Goal: Information Seeking & Learning: Learn about a topic

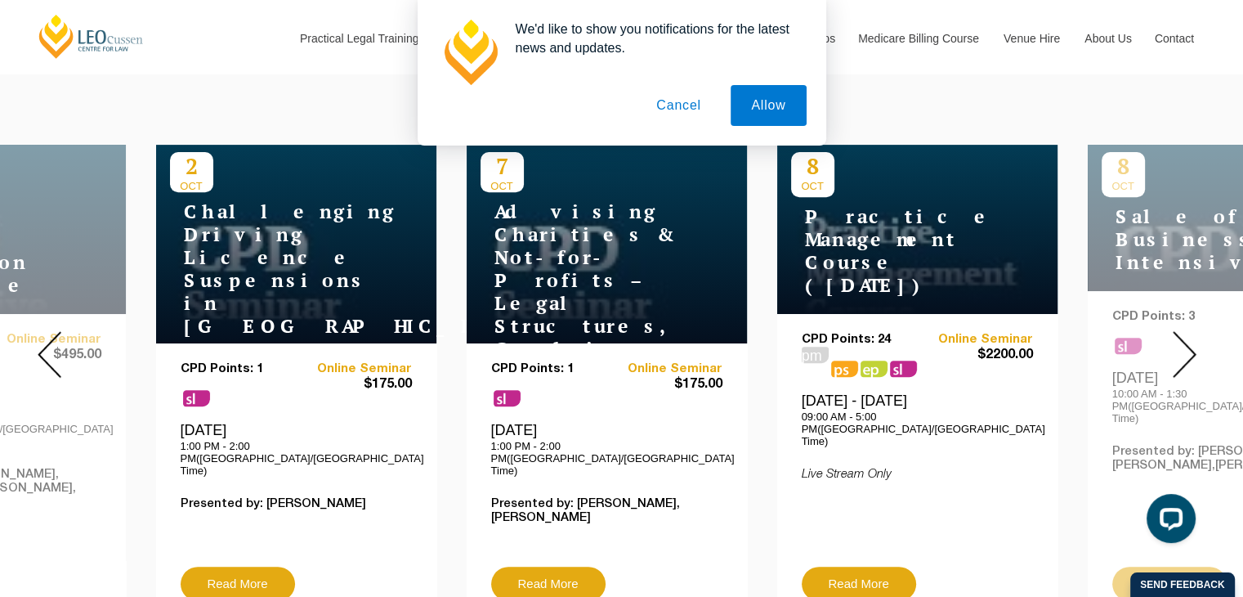
scroll to position [606, 0]
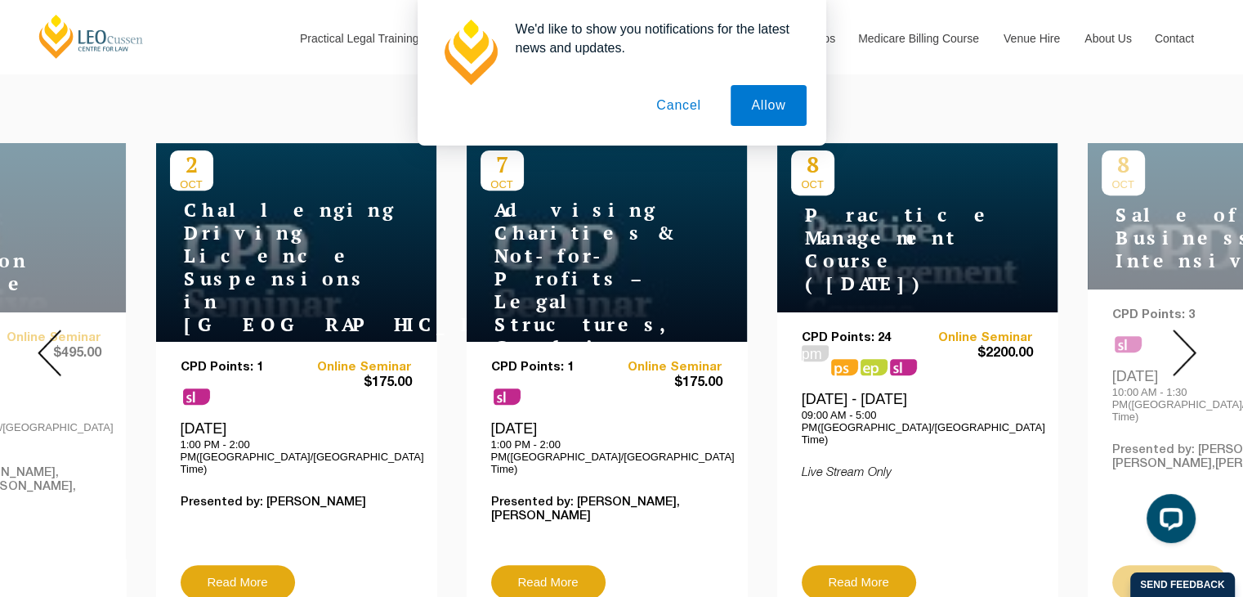
click at [1181, 342] on img at bounding box center [1185, 352] width 24 height 47
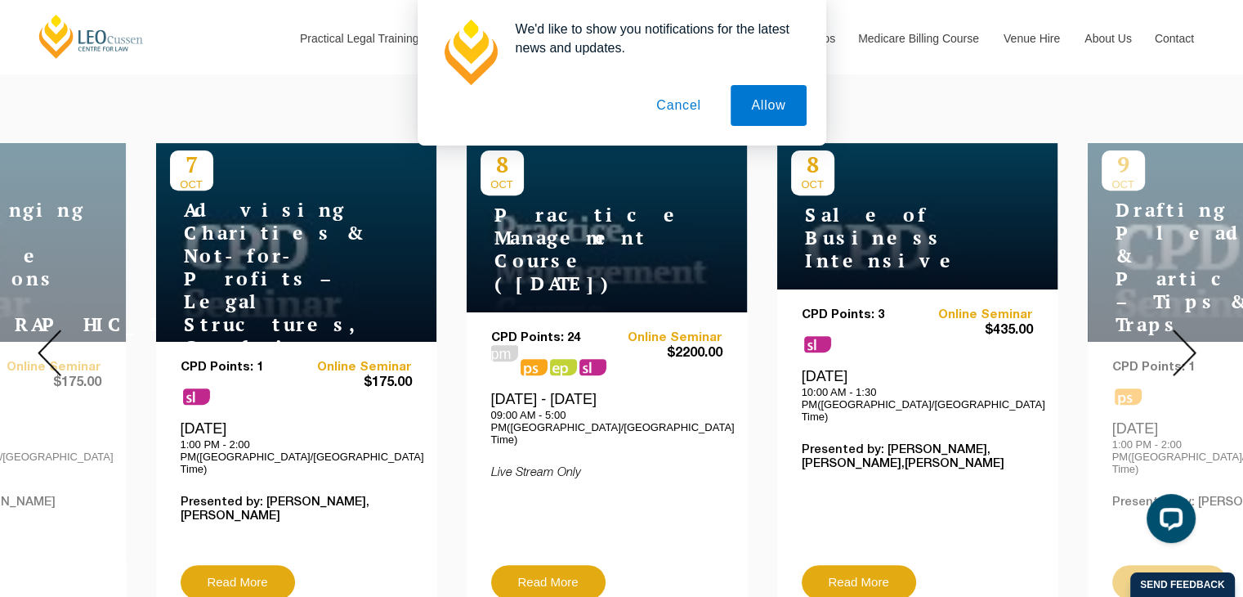
click at [1181, 342] on img at bounding box center [1185, 352] width 24 height 47
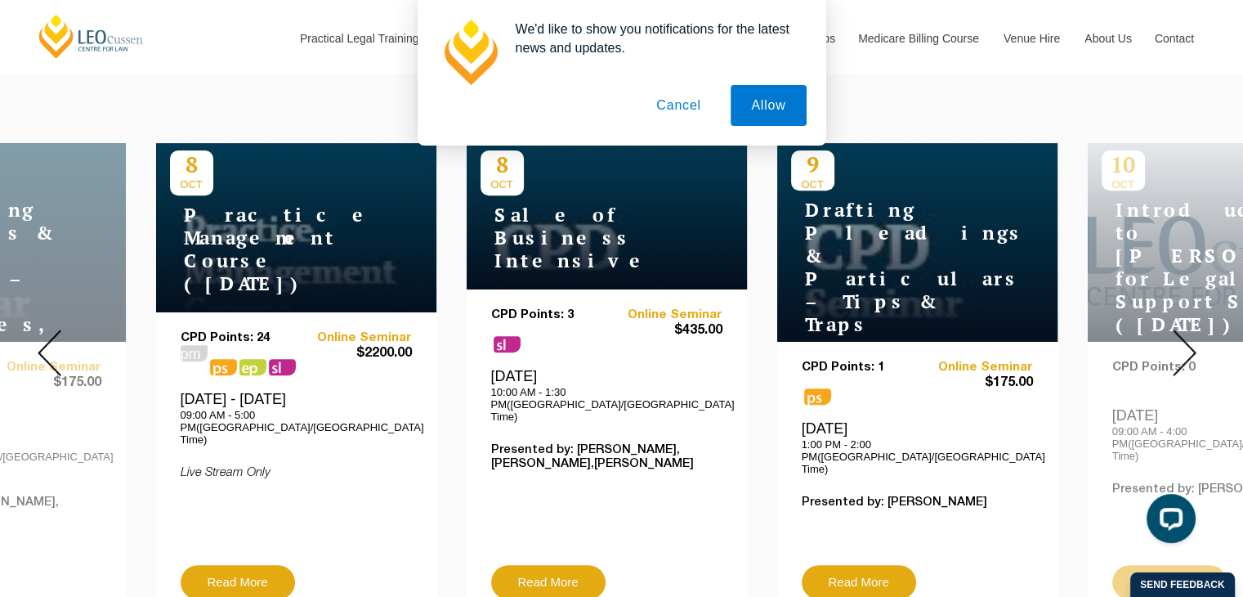
click at [1181, 342] on img at bounding box center [1185, 352] width 24 height 47
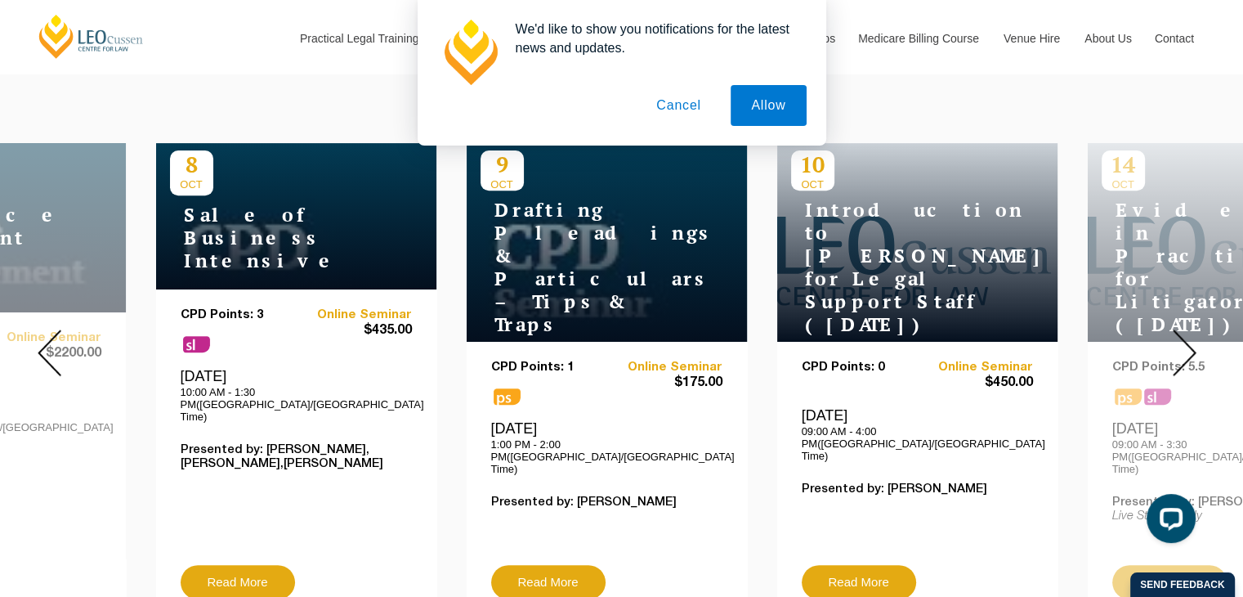
click at [668, 119] on button "Cancel" at bounding box center [679, 105] width 86 height 41
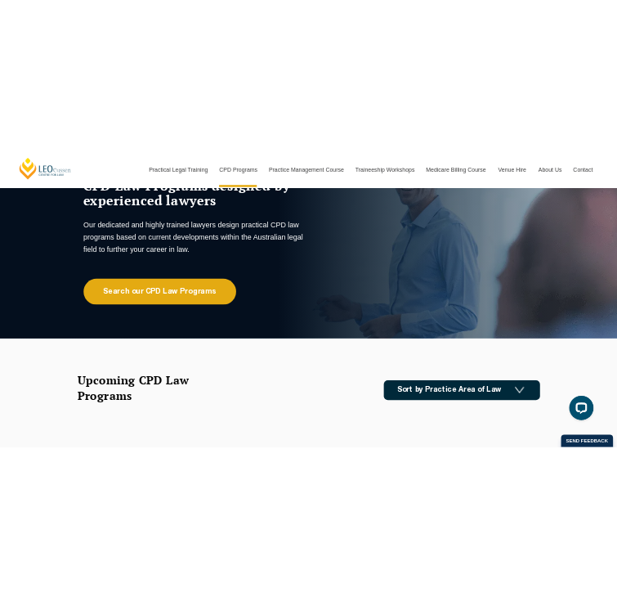
scroll to position [0, 0]
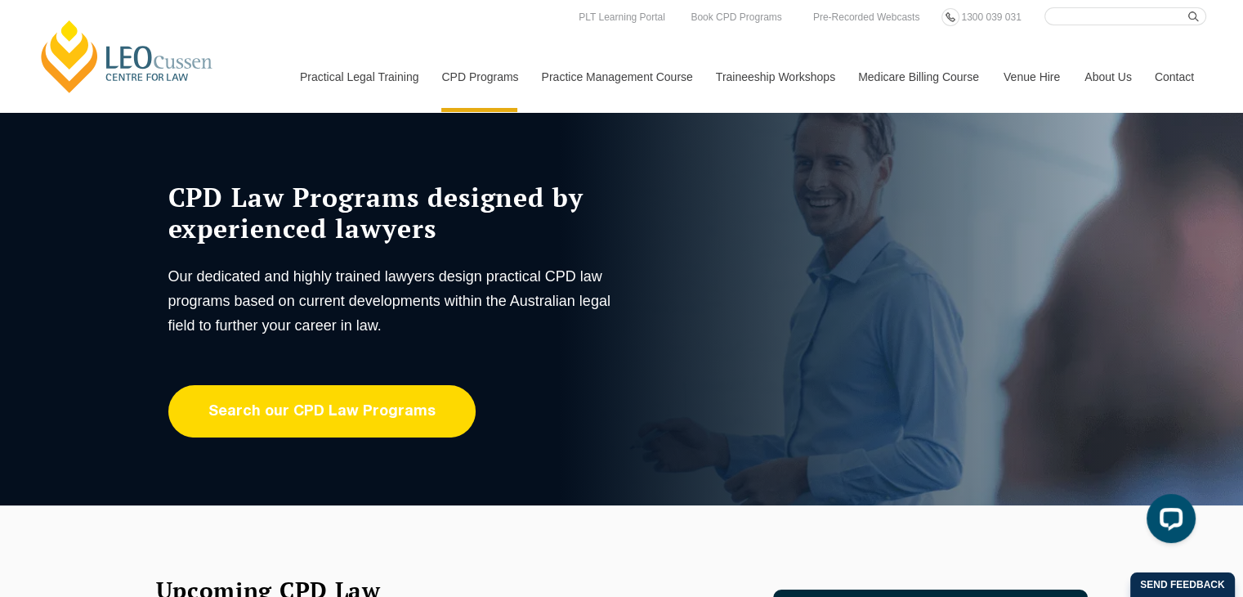
click at [320, 425] on link "Search our CPD Law Programs" at bounding box center [321, 411] width 307 height 52
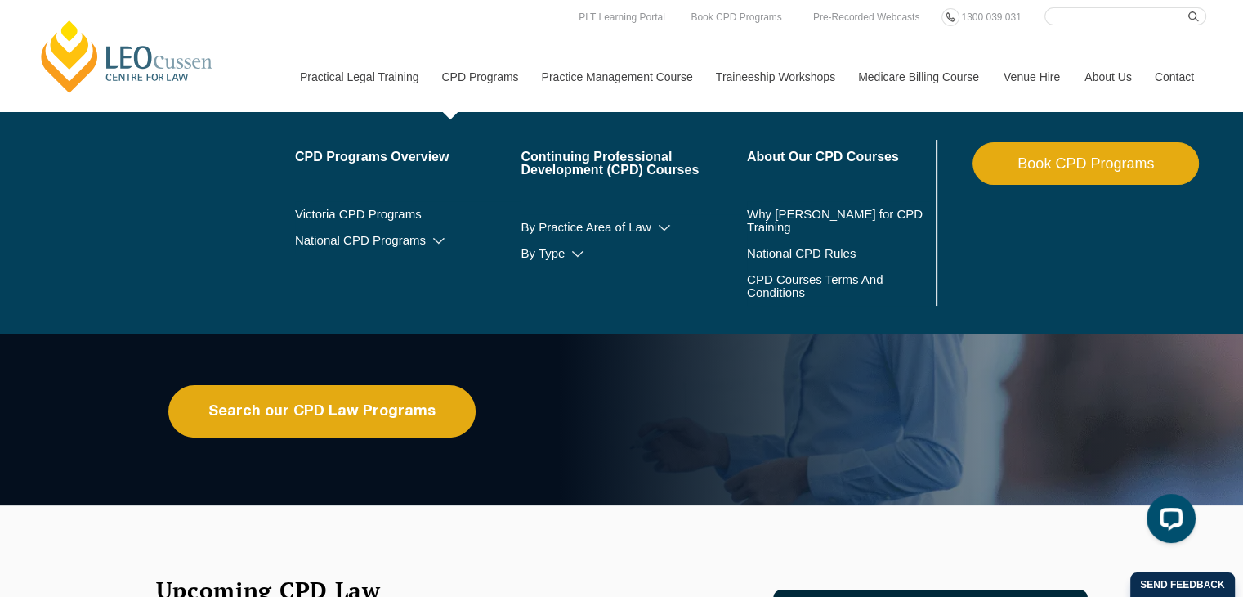
click at [487, 87] on link "CPD Programs" at bounding box center [479, 77] width 100 height 70
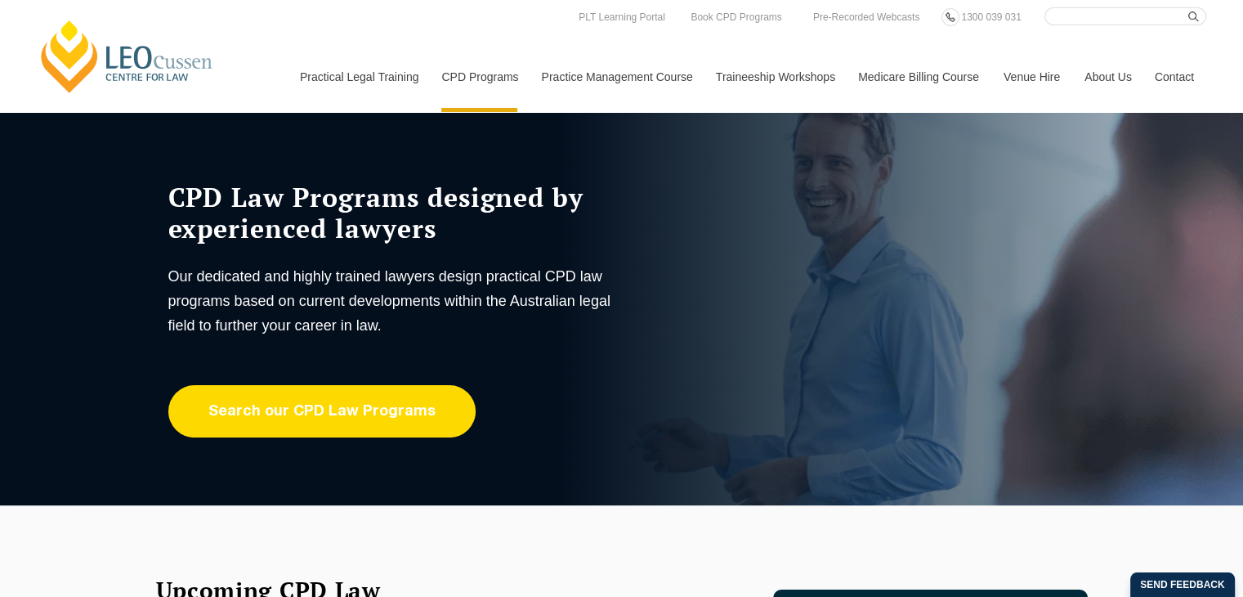
click at [394, 412] on link "Search our CPD Law Programs" at bounding box center [321, 411] width 307 height 52
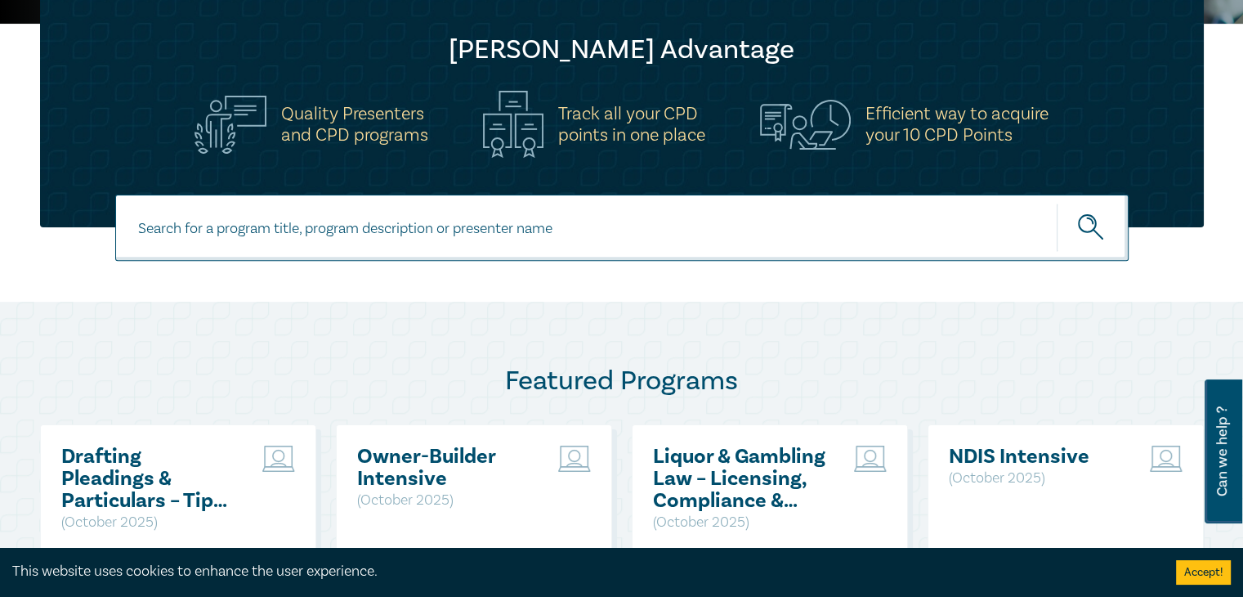
scroll to position [528, 0]
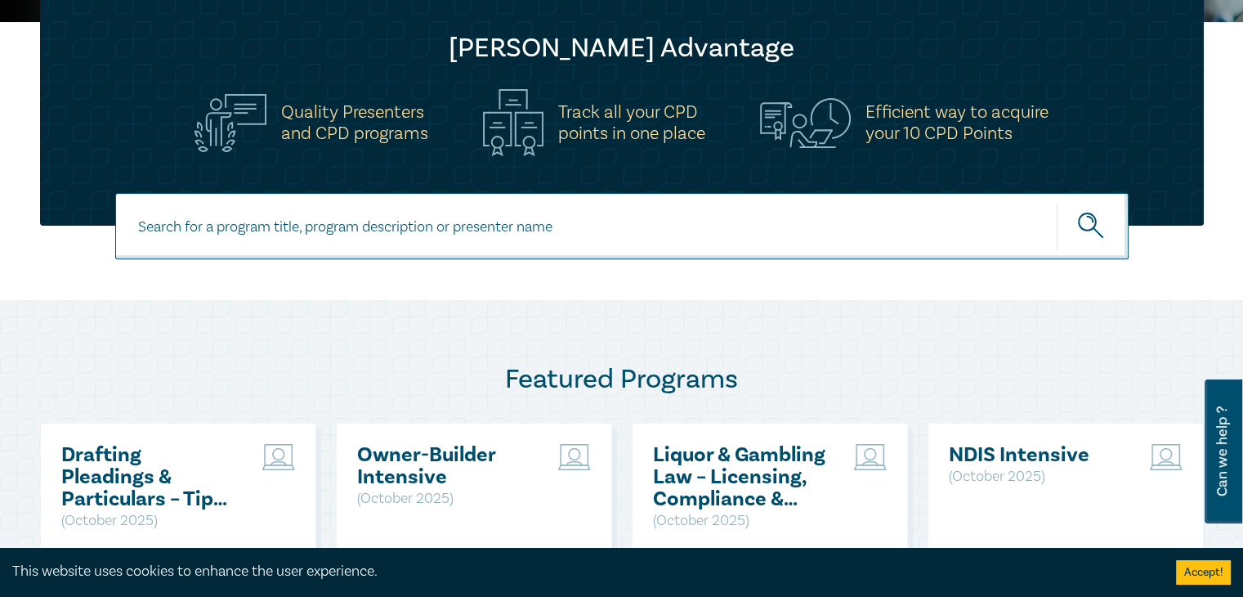
click at [353, 234] on input at bounding box center [621, 226] width 1013 height 66
type input "AI"
click at [1057, 201] on button "submit" at bounding box center [1093, 226] width 72 height 50
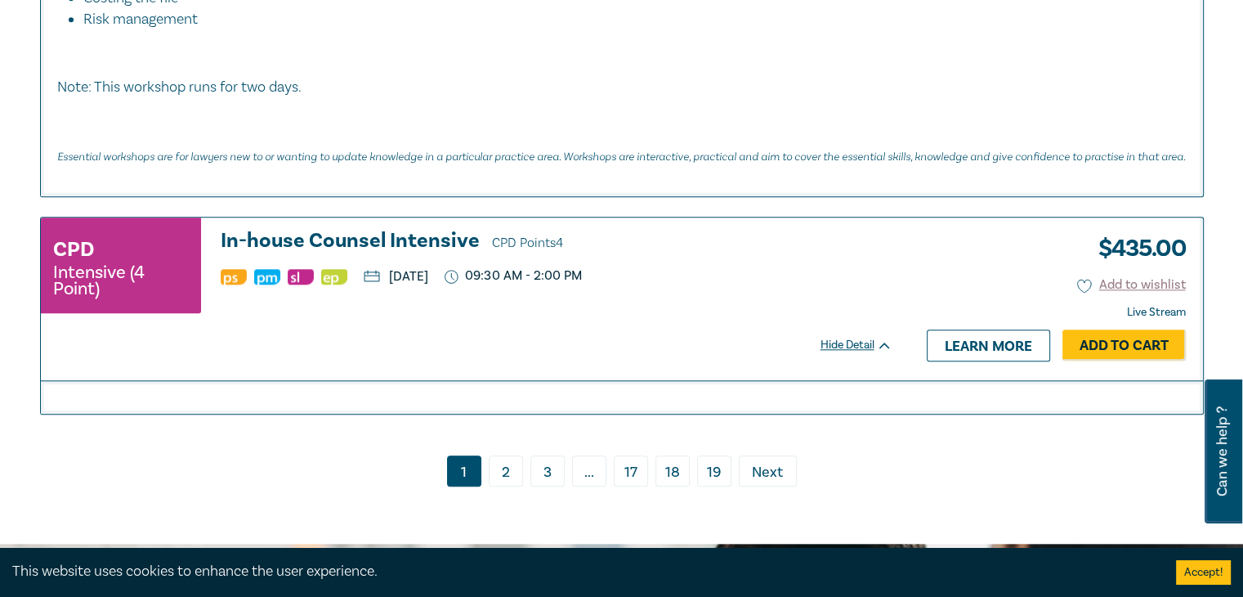
scroll to position [7824, 0]
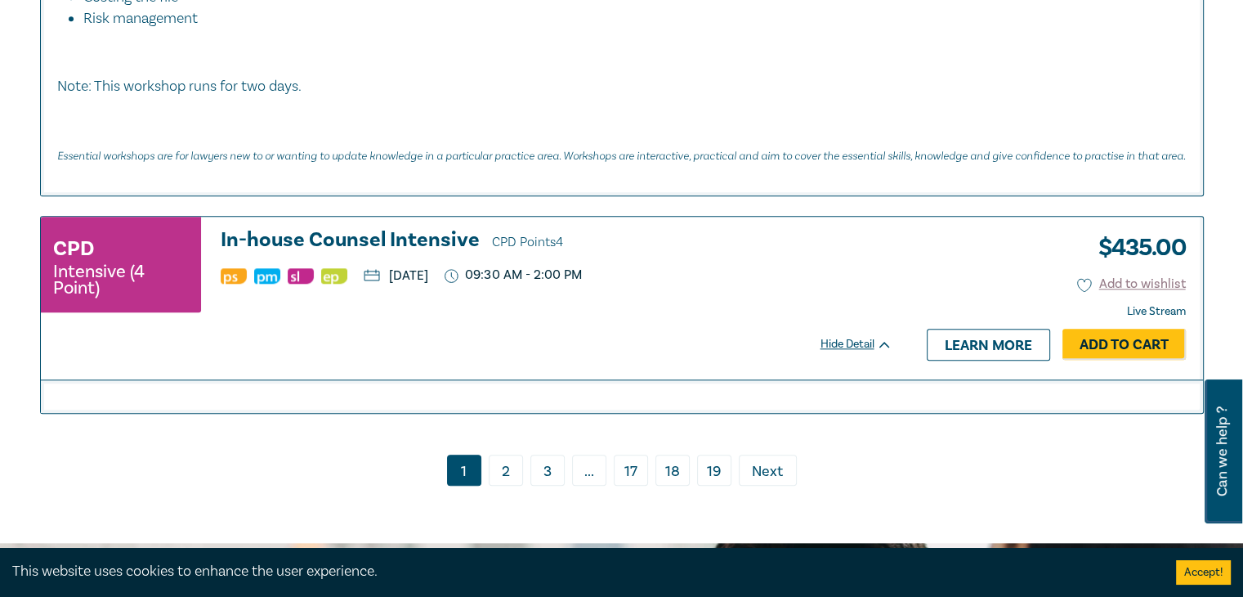
click at [496, 454] on link "2" at bounding box center [506, 469] width 34 height 31
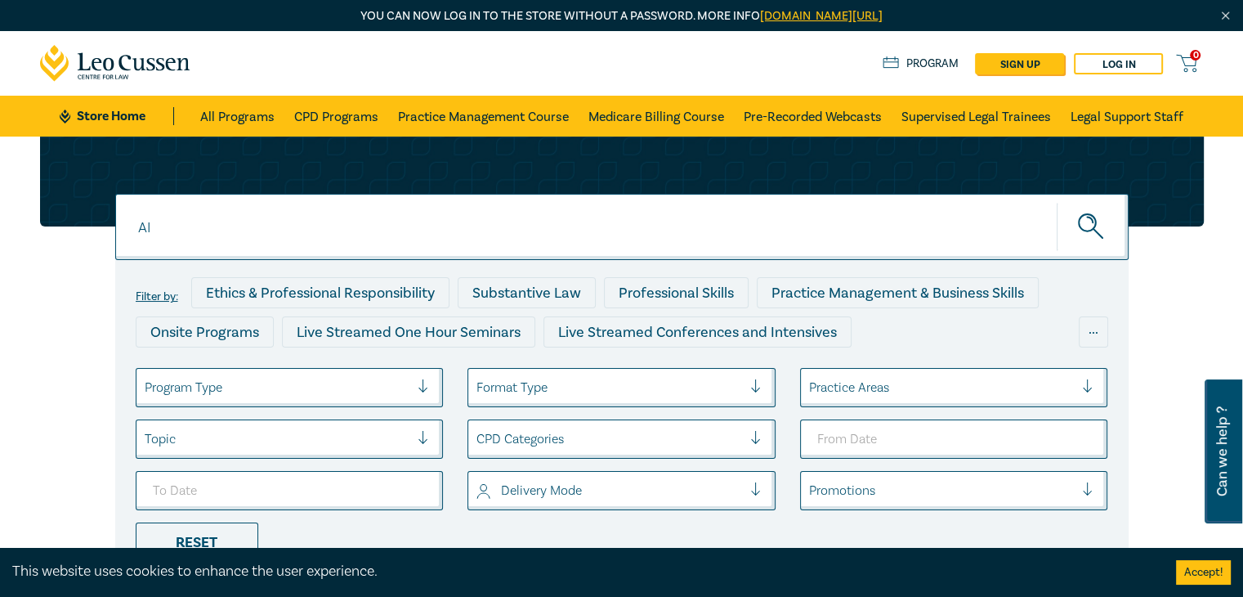
click at [185, 222] on input "AI" at bounding box center [621, 227] width 1013 height 66
type input "Artificial intelligence"
click at [1057, 202] on button "submit" at bounding box center [1093, 227] width 72 height 50
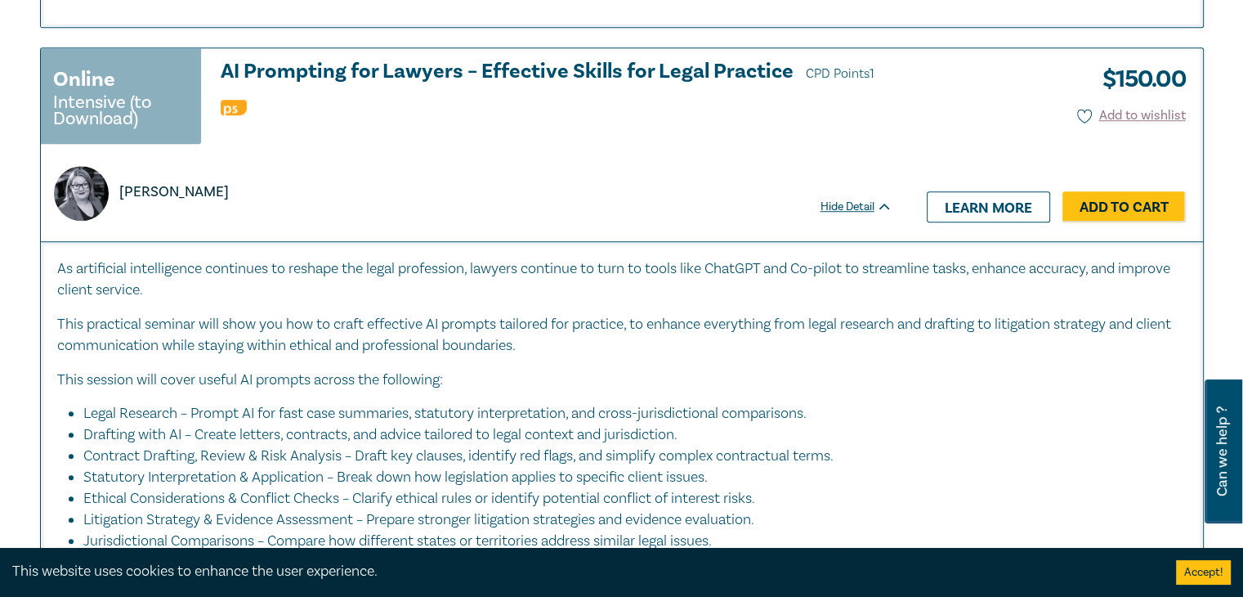
scroll to position [1209, 0]
click at [726, 66] on h3 "AI Prompting for Lawyers – Effective Skills for Legal Practice CPD Points 1" at bounding box center [557, 72] width 672 height 25
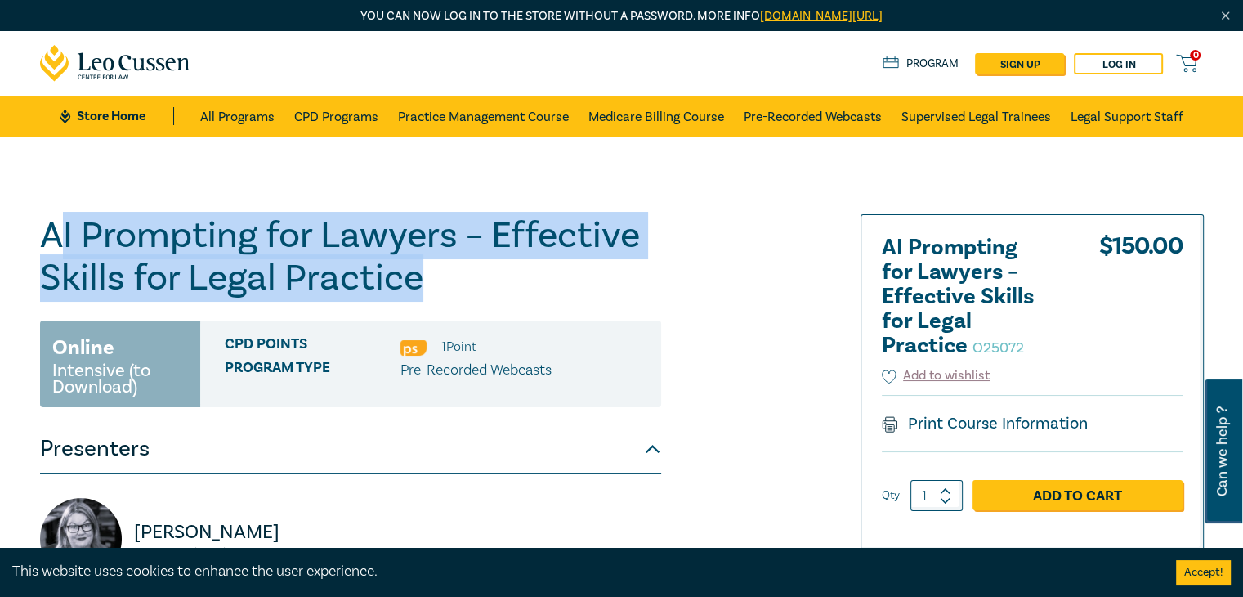
drag, startPoint x: 52, startPoint y: 235, endPoint x: 451, endPoint y: 270, distance: 400.4
click at [451, 270] on h1 "AI Prompting for Lawyers – Effective Skills for Legal Practice O25072" at bounding box center [350, 256] width 621 height 85
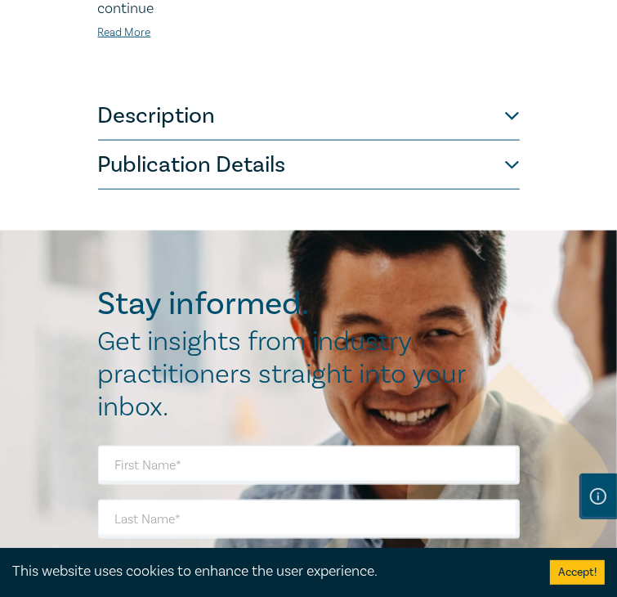
scroll to position [994, 0]
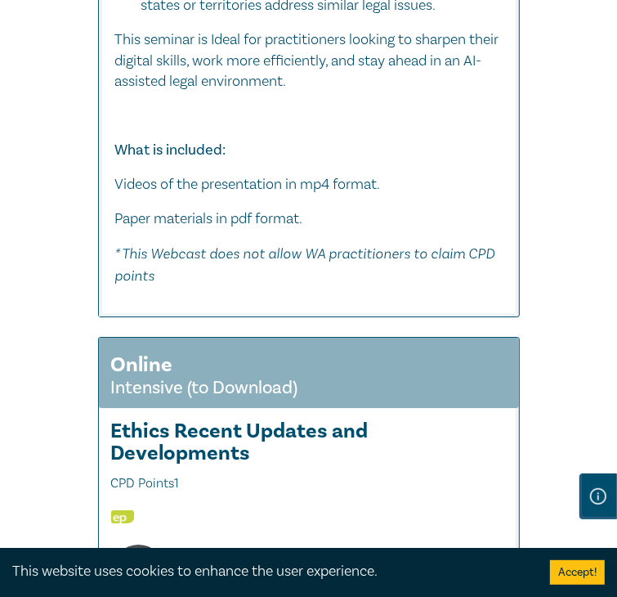
scroll to position [2798, 0]
click at [263, 544] on div "[PERSON_NAME]" at bounding box center [314, 571] width 427 height 55
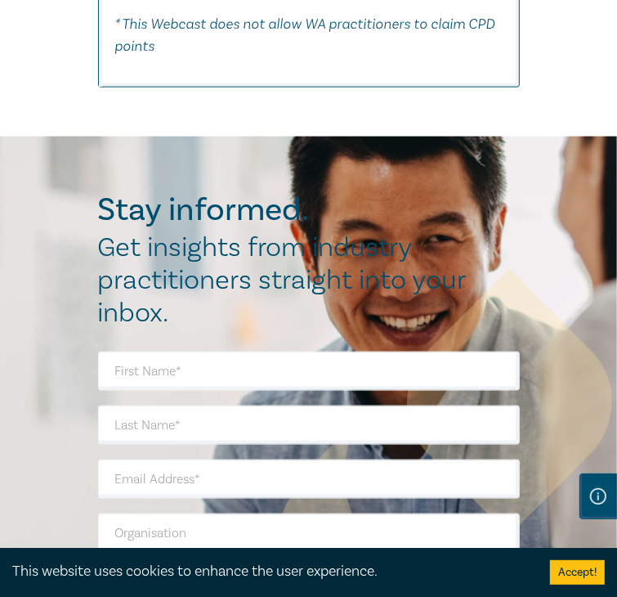
scroll to position [4059, 0]
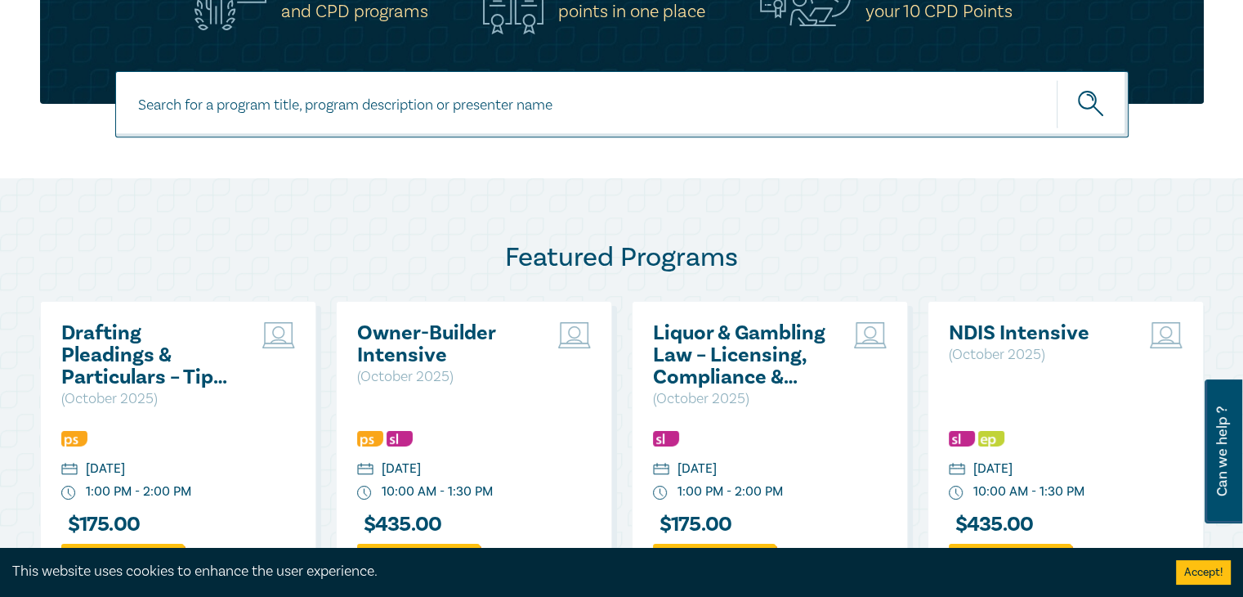
scroll to position [608, 0]
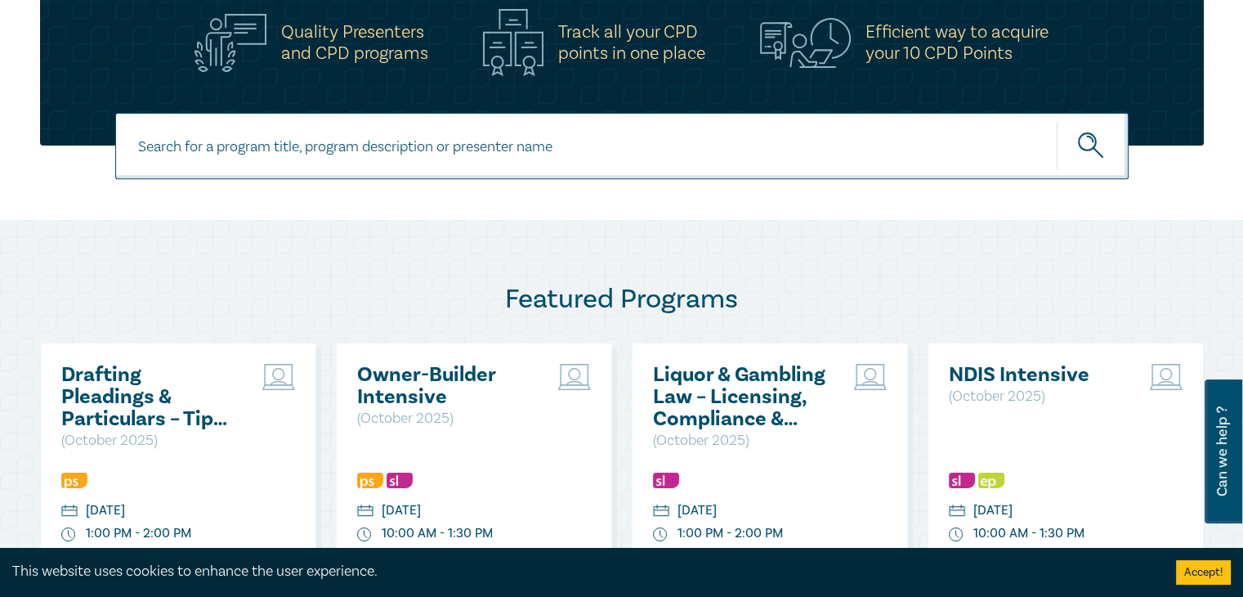
click at [412, 150] on input at bounding box center [621, 146] width 1013 height 66
type input "Artificial intelligence"
click at [1057, 121] on button "submit" at bounding box center [1093, 146] width 72 height 50
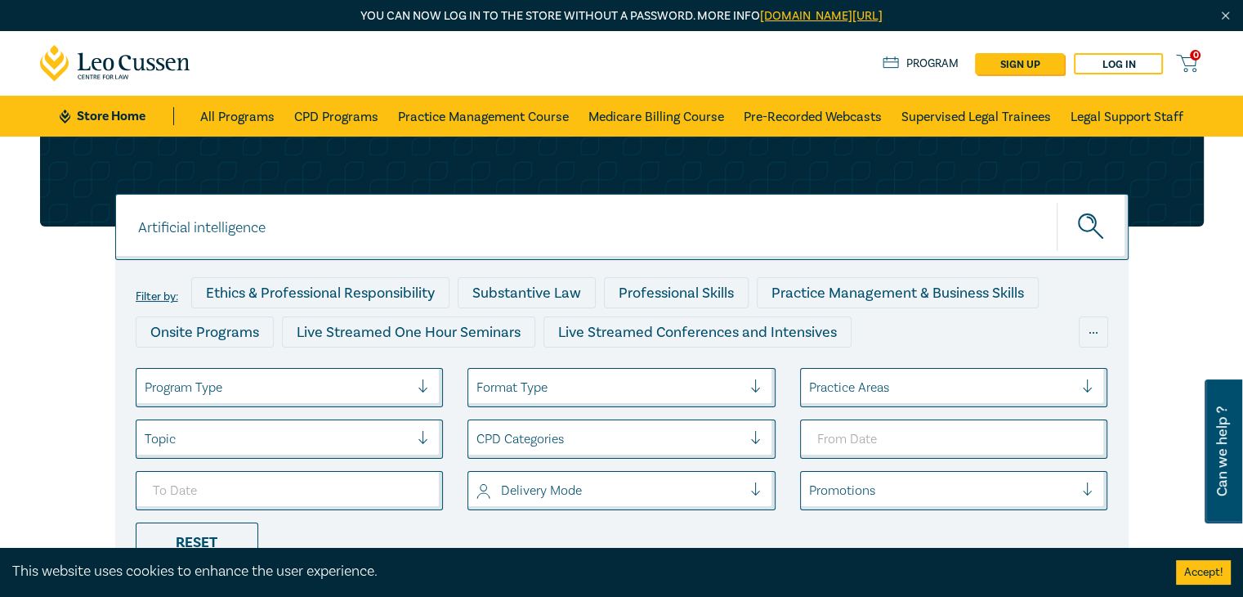
click at [395, 228] on input "Artificial intelligence" at bounding box center [621, 227] width 1013 height 66
type input "A"
click at [1057, 202] on button "submit" at bounding box center [1093, 227] width 72 height 50
click at [211, 226] on input "AI" at bounding box center [621, 227] width 1013 height 66
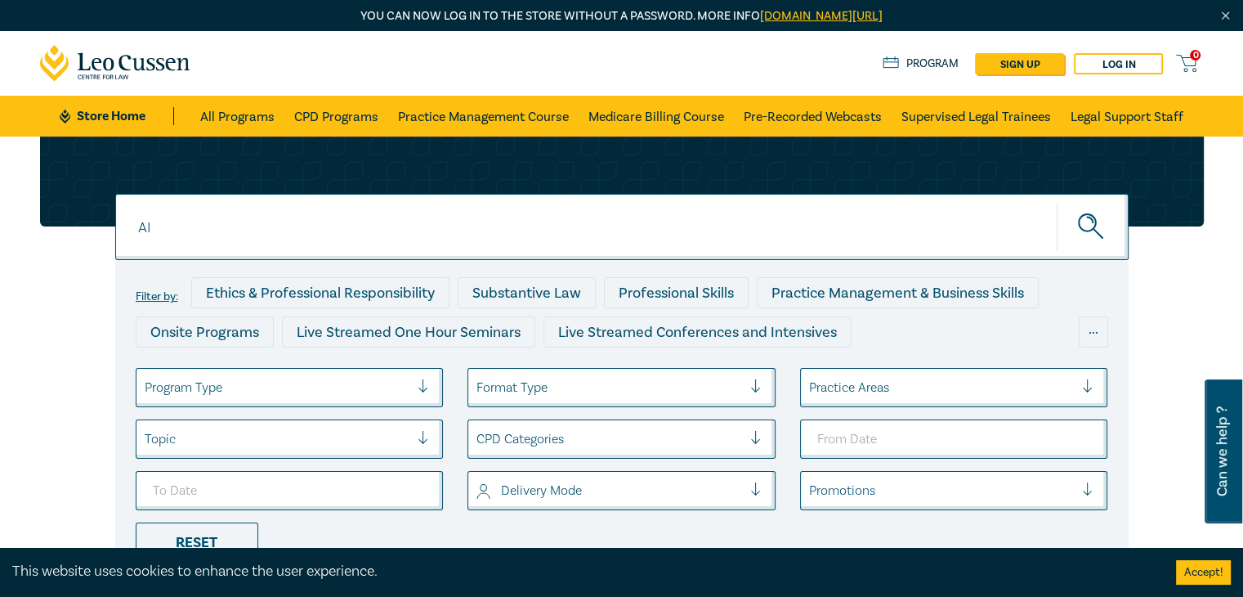
click at [1057, 202] on button "submit" at bounding box center [1093, 227] width 72 height 50
click at [217, 239] on input "AI" at bounding box center [621, 227] width 1013 height 66
type input "A"
click at [1057, 202] on button "submit" at bounding box center [1093, 227] width 72 height 50
click at [136, 224] on input "rtificial intelligence" at bounding box center [621, 227] width 1013 height 66
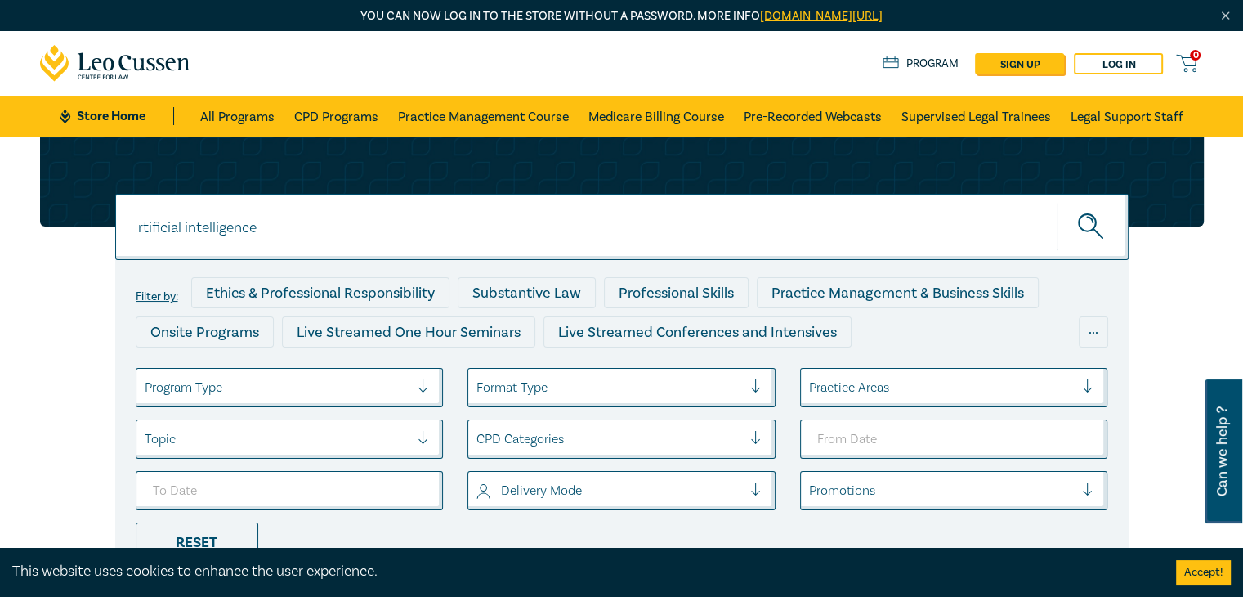
click at [136, 224] on input "rtificial intelligence" at bounding box center [621, 227] width 1013 height 66
click at [145, 237] on input "rtificial intelligence" at bounding box center [621, 227] width 1013 height 66
type input "Artificial intelligence"
click at [1057, 202] on button "submit" at bounding box center [1093, 227] width 72 height 50
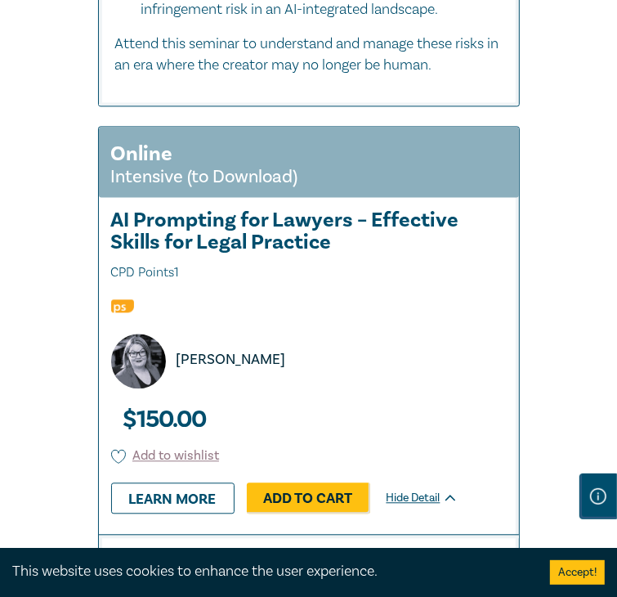
scroll to position [1654, 0]
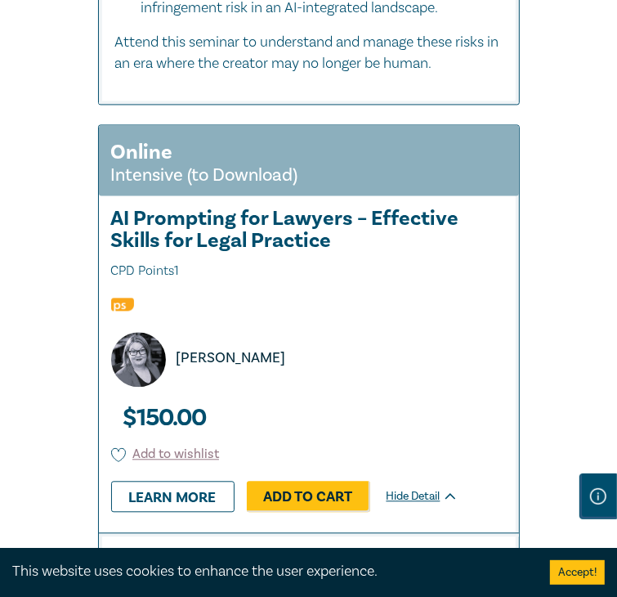
click at [116, 208] on h3 "AI Prompting for Lawyers – Effective Skills for Legal Practice CPD Points 1" at bounding box center [309, 245] width 396 height 74
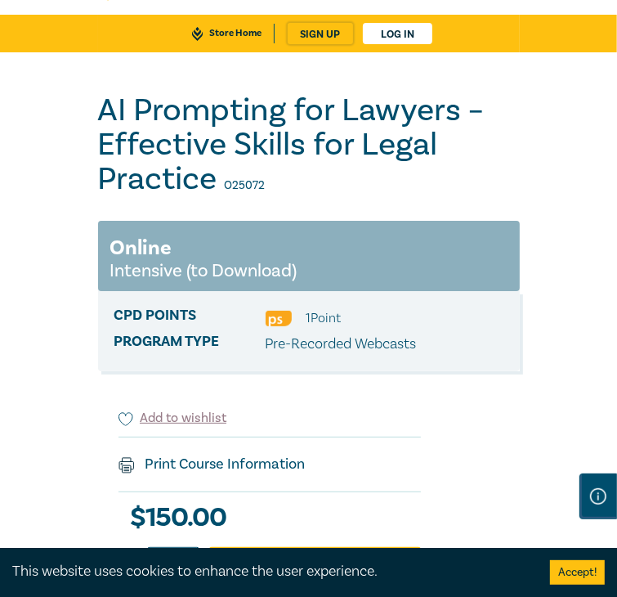
scroll to position [87, 0]
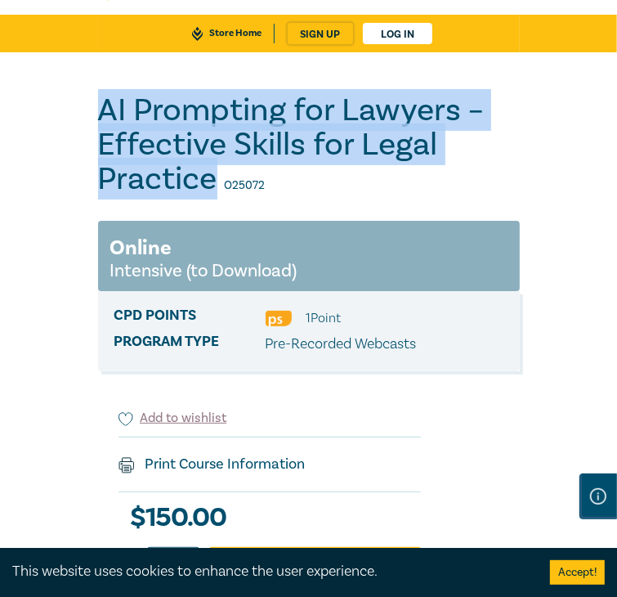
drag, startPoint x: 31, startPoint y: 168, endPoint x: 592, endPoint y: 222, distance: 564.0
click at [530, 222] on div "AI Prompting for Lawyers – Effective Skills for Legal Practice O25072 Online In…" at bounding box center [308, 596] width 441 height 1006
copy h1 "AI Prompting for Lawyers – Effective Skills for Legal Practice"
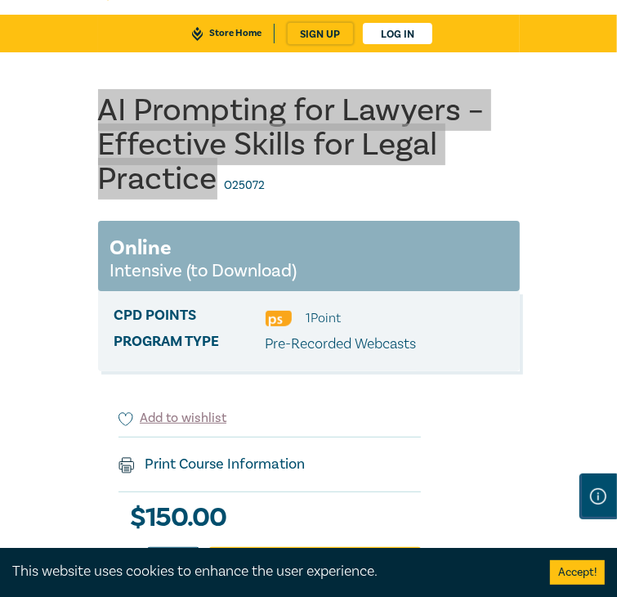
scroll to position [290, 0]
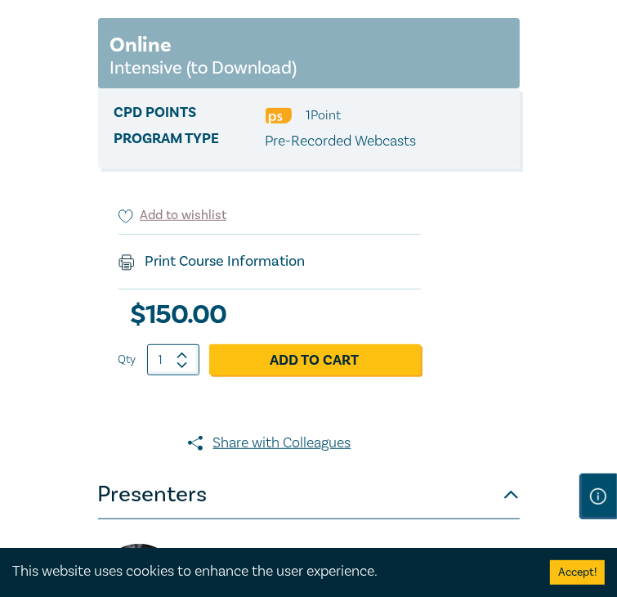
click at [386, 392] on div "AI Prompting for Lawyers – Effective Skills for Legal Practice O25072 Online In…" at bounding box center [309, 394] width 422 height 1006
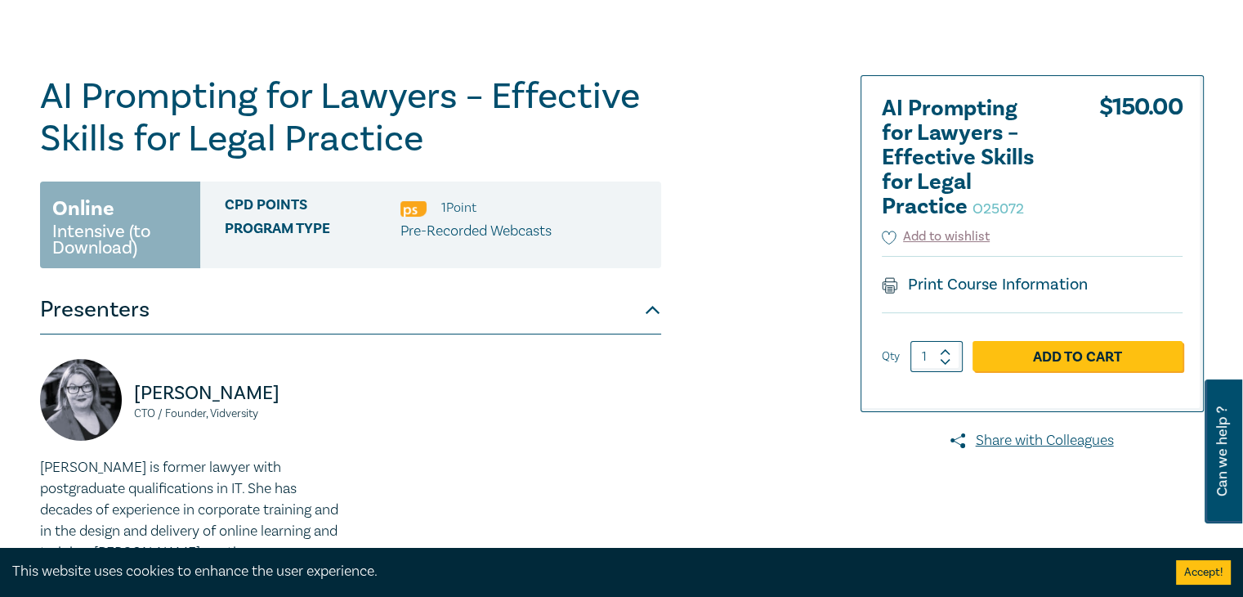
scroll to position [106, 0]
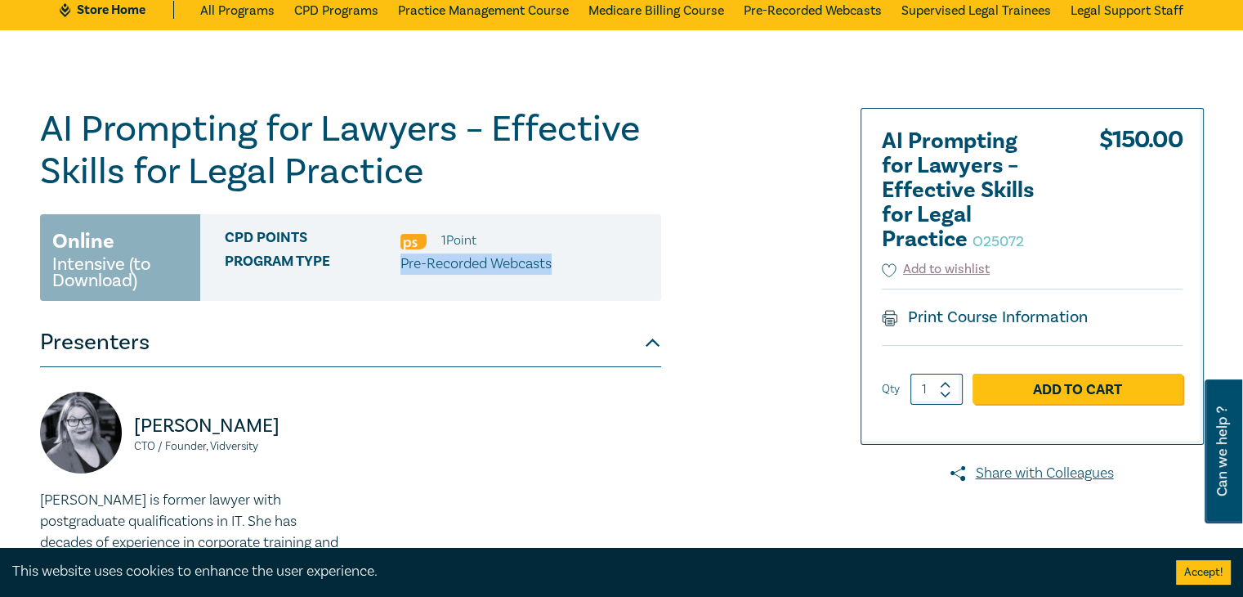
drag, startPoint x: 400, startPoint y: 266, endPoint x: 562, endPoint y: 270, distance: 162.7
click at [562, 270] on div "Program type Pre-Recorded Webcasts" at bounding box center [437, 263] width 424 height 21
copy p "Pre-Recorded Webcasts"
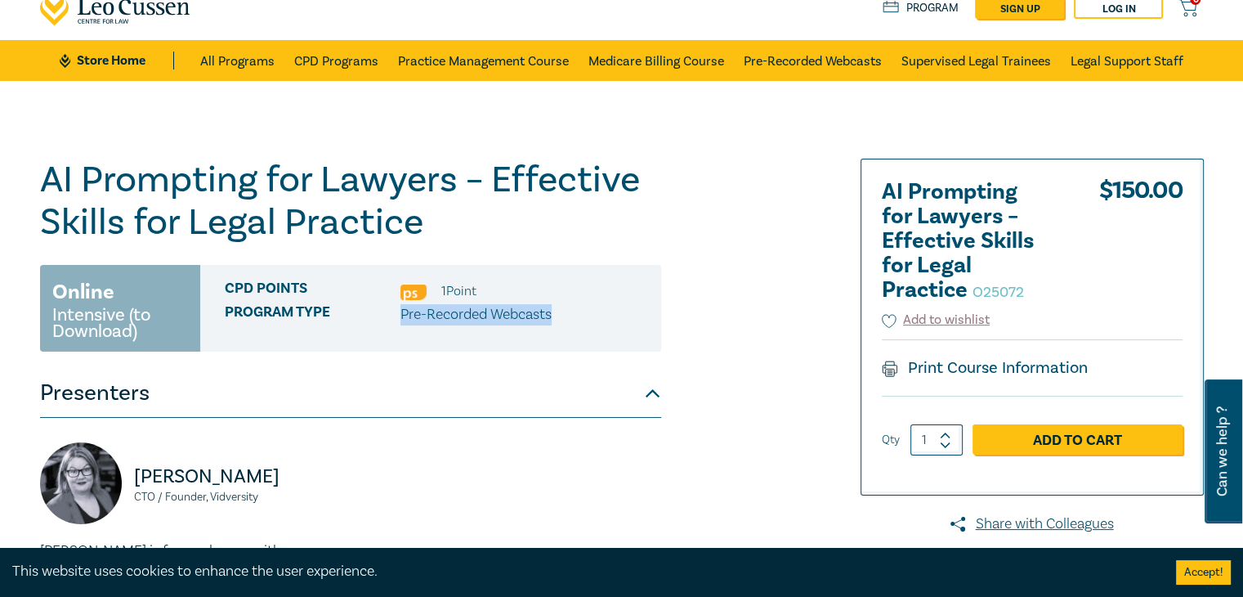
scroll to position [48, 0]
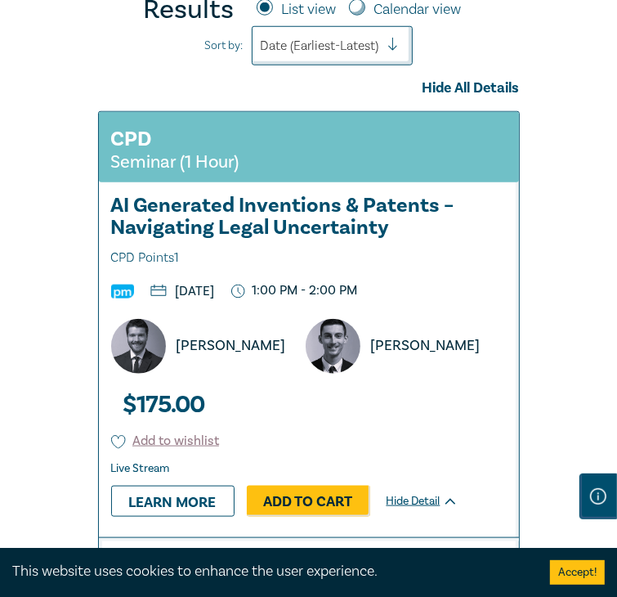
scroll to position [742, 0]
